Goal: Information Seeking & Learning: Compare options

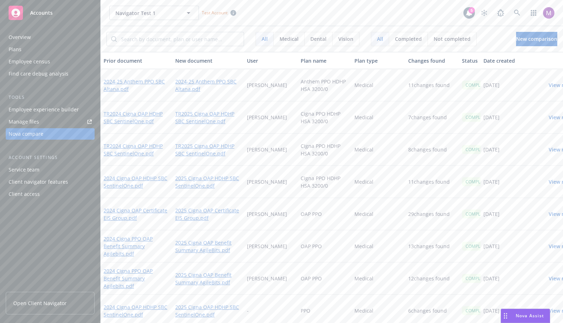
click at [158, 94] on div "2024-25 Anthem PPO SBC Altana.pdf" at bounding box center [137, 85] width 72 height 32
click at [172, 71] on div "2024-25 Anthem PPO SBC Altana.pdf 2024-25 Anthem PPO SBC Altana.pdf [PERSON_NAM…" at bounding box center [344, 85] width 487 height 32
click at [159, 81] on link "2024-25 Anthem PPO SBC Altana.pdf" at bounding box center [137, 85] width 66 height 16
